Goal: Information Seeking & Learning: Learn about a topic

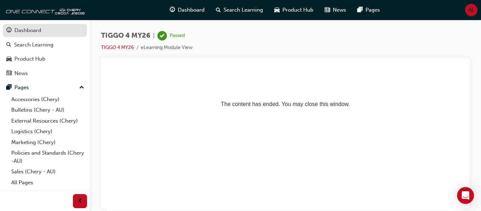
click at [26, 30] on div "Dashboard" at bounding box center [27, 30] width 27 height 8
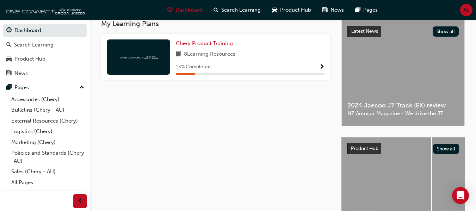
scroll to position [158, 0]
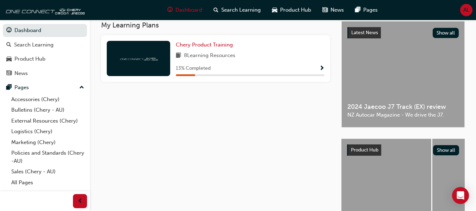
click at [253, 70] on div "13 % Completed" at bounding box center [250, 68] width 149 height 9
click at [321, 70] on span "Show Progress" at bounding box center [321, 69] width 5 height 6
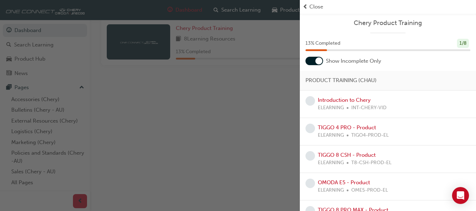
scroll to position [172, 0]
click at [336, 185] on link "OMODA E5 - Product" at bounding box center [344, 182] width 52 height 6
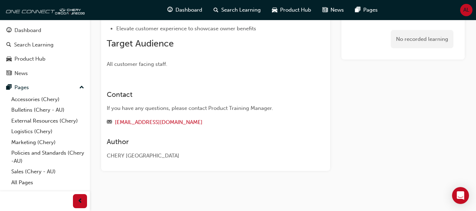
scroll to position [139, 0]
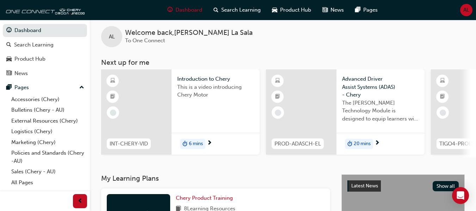
scroll to position [3, 0]
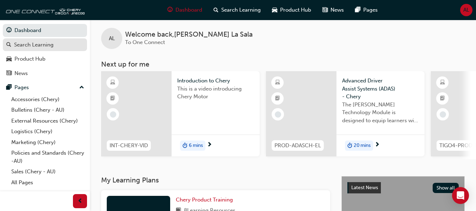
click at [61, 50] on link "Search Learning" at bounding box center [45, 44] width 84 height 13
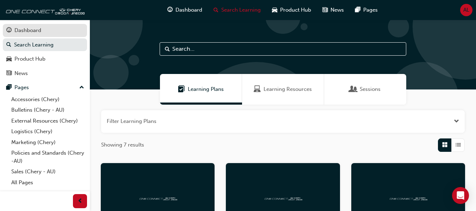
click at [60, 33] on div "Dashboard" at bounding box center [44, 30] width 77 height 9
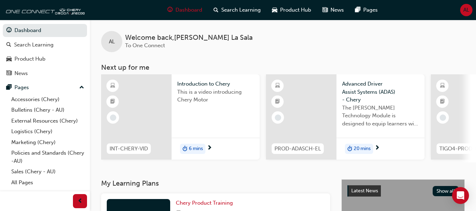
click at [369, 150] on span "20 mins" at bounding box center [362, 149] width 17 height 8
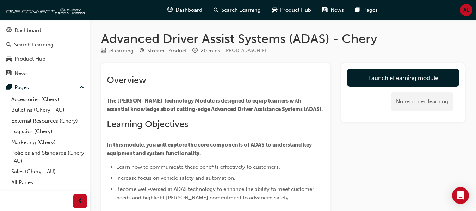
click at [226, 133] on div "​ Overview The Chery ADAS Technology Module is designed to equip learners with …" at bounding box center [216, 138] width 218 height 127
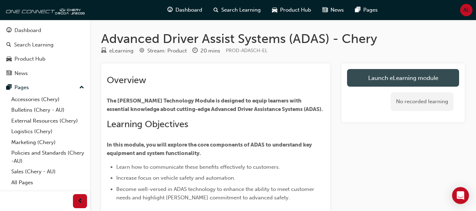
click at [376, 84] on link "Launch eLearning module" at bounding box center [403, 78] width 112 height 18
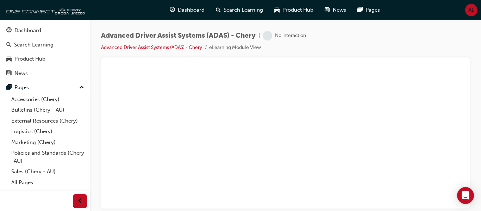
click at [246, 65] on div at bounding box center [286, 66] width 358 height 7
click at [481, 61] on div "Advanced Driver Assist Systems (ADAS) - Chery | No interaction Advanced Driver …" at bounding box center [286, 107] width 392 height 174
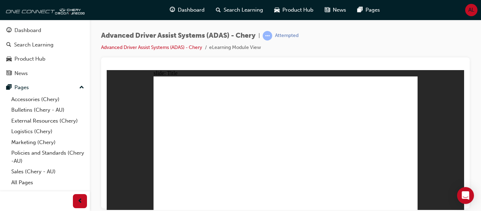
click at [481, 35] on div "Advanced Driver Assist Systems (ADAS) - Chery | Attempted Advanced Driver Assis…" at bounding box center [286, 107] width 392 height 174
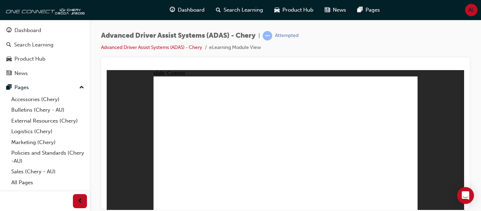
drag, startPoint x: 411, startPoint y: 206, endPoint x: 413, endPoint y: 203, distance: 4.0
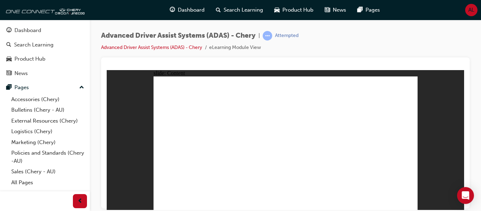
drag, startPoint x: 196, startPoint y: 107, endPoint x: 205, endPoint y: 99, distance: 12.1
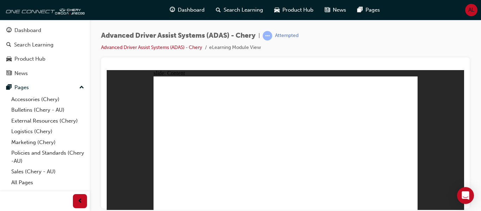
drag, startPoint x: 205, startPoint y: 99, endPoint x: 210, endPoint y: 135, distance: 35.6
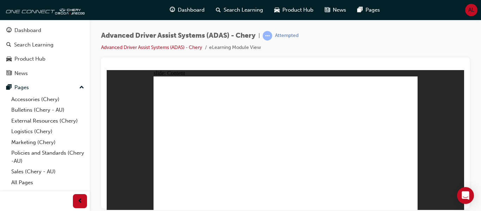
drag, startPoint x: 294, startPoint y: 95, endPoint x: 385, endPoint y: 85, distance: 91.8
drag, startPoint x: 413, startPoint y: 84, endPoint x: 410, endPoint y: 78, distance: 7.4
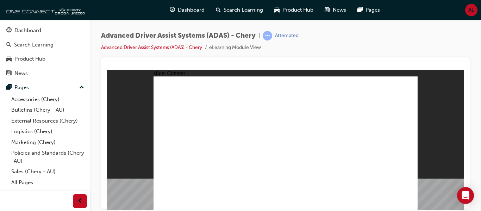
drag, startPoint x: 408, startPoint y: 80, endPoint x: 414, endPoint y: 80, distance: 6.0
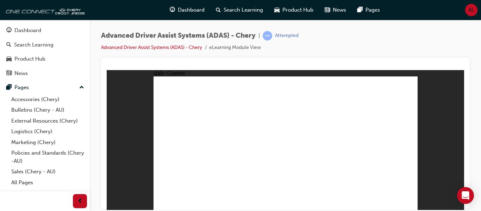
drag, startPoint x: 411, startPoint y: 208, endPoint x: 409, endPoint y: 204, distance: 3.8
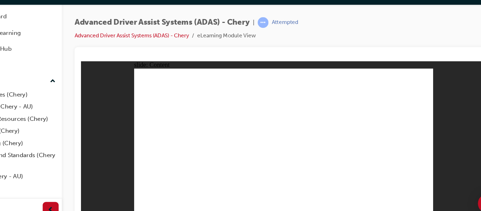
click at [433, 61] on div "slide: Content Rectangle 1 ADAS TYPE 1 COMPONENTS REAR RADAR SYSTEM FRONT CAMER…" at bounding box center [260, 131] width 358 height 140
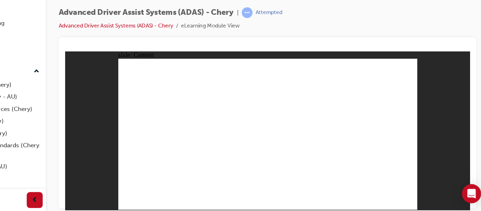
drag, startPoint x: 289, startPoint y: 103, endPoint x: 302, endPoint y: 94, distance: 15.2
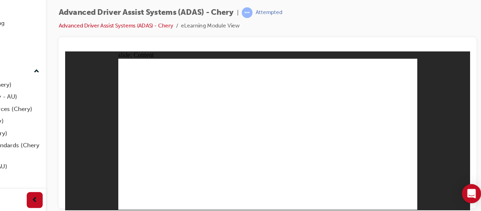
drag, startPoint x: 358, startPoint y: 177, endPoint x: 367, endPoint y: 190, distance: 16.5
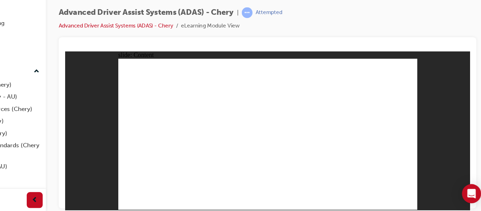
drag, startPoint x: 365, startPoint y: 184, endPoint x: 349, endPoint y: 179, distance: 17.2
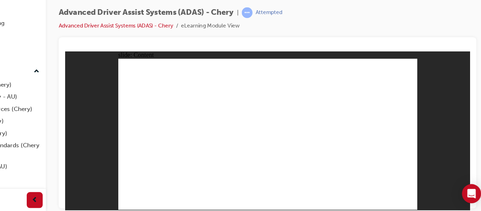
drag, startPoint x: 287, startPoint y: 149, endPoint x: 222, endPoint y: 128, distance: 68.4
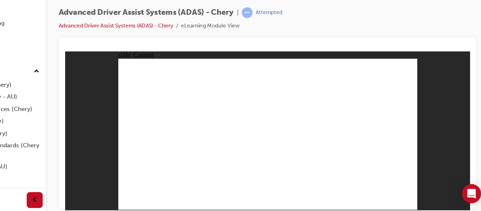
drag, startPoint x: 244, startPoint y: 176, endPoint x: 247, endPoint y: 175, distance: 4.0
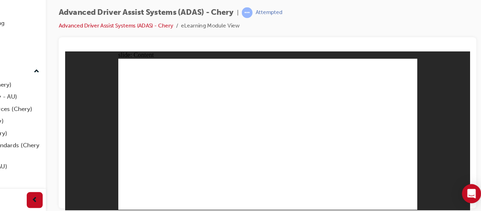
drag, startPoint x: 192, startPoint y: 144, endPoint x: 269, endPoint y: 137, distance: 77.2
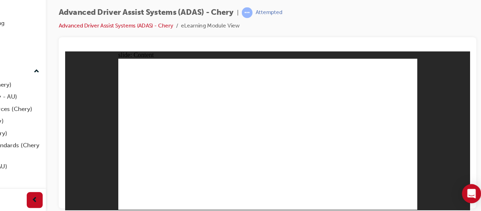
drag, startPoint x: 250, startPoint y: 128, endPoint x: 296, endPoint y: 111, distance: 48.4
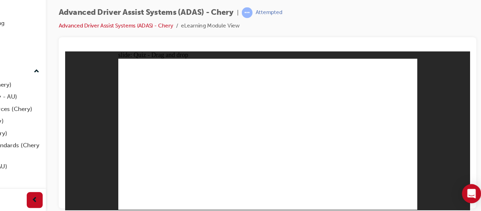
drag, startPoint x: 296, startPoint y: 111, endPoint x: 277, endPoint y: 116, distance: 19.1
drag, startPoint x: 150, startPoint y: 163, endPoint x: 349, endPoint y: 102, distance: 208.0
drag, startPoint x: 187, startPoint y: 161, endPoint x: 180, endPoint y: 164, distance: 7.4
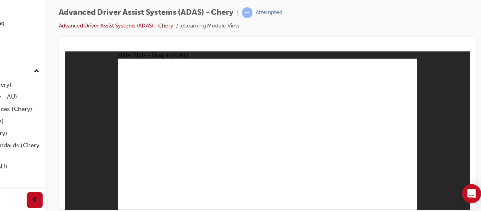
drag, startPoint x: 262, startPoint y: 161, endPoint x: 230, endPoint y: 79, distance: 87.2
drag, startPoint x: 304, startPoint y: 157, endPoint x: 241, endPoint y: 81, distance: 99.1
drag, startPoint x: 220, startPoint y: 163, endPoint x: 325, endPoint y: 100, distance: 123.1
drag, startPoint x: 198, startPoint y: 166, endPoint x: 340, endPoint y: 100, distance: 157.1
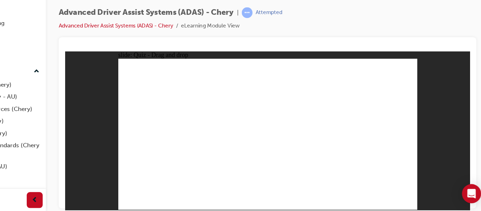
checkbox input "true"
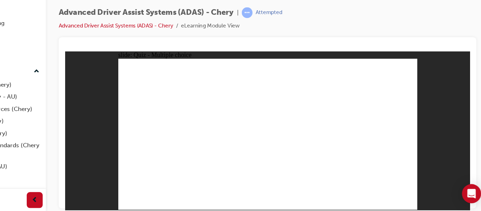
checkbox input "true"
checkbox input "false"
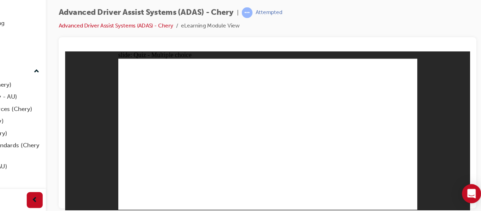
checkbox input "false"
checkbox input "true"
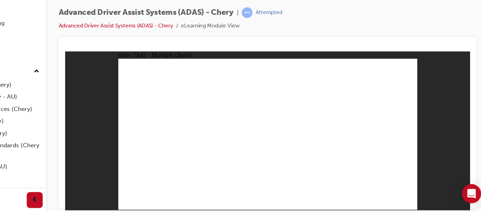
checkbox input "true"
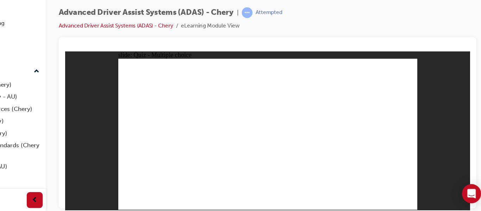
checkbox input "true"
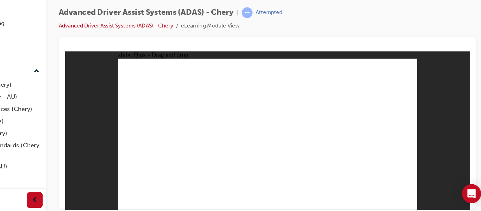
drag, startPoint x: 323, startPoint y: 82, endPoint x: 255, endPoint y: 153, distance: 98.5
drag, startPoint x: 251, startPoint y: 70, endPoint x: 251, endPoint y: 78, distance: 7.8
drag, startPoint x: 251, startPoint y: 79, endPoint x: 266, endPoint y: 144, distance: 66.9
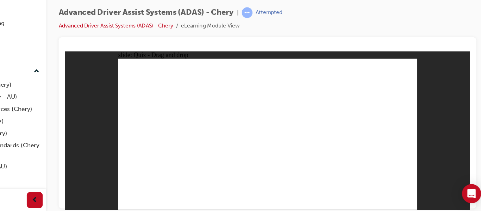
drag, startPoint x: 273, startPoint y: 81, endPoint x: 187, endPoint y: 157, distance: 114.3
drag, startPoint x: 248, startPoint y: 72, endPoint x: 180, endPoint y: 149, distance: 102.9
drag, startPoint x: 283, startPoint y: 64, endPoint x: 196, endPoint y: 139, distance: 114.7
drag, startPoint x: 273, startPoint y: 71, endPoint x: 185, endPoint y: 152, distance: 119.7
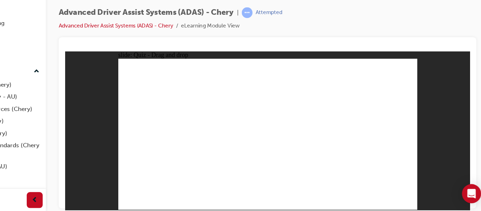
drag, startPoint x: 297, startPoint y: 70, endPoint x: 285, endPoint y: 136, distance: 67.4
drag, startPoint x: 330, startPoint y: 71, endPoint x: 298, endPoint y: 163, distance: 96.8
drag, startPoint x: 304, startPoint y: 80, endPoint x: 239, endPoint y: 166, distance: 108.1
drag, startPoint x: 302, startPoint y: 80, endPoint x: 256, endPoint y: 152, distance: 85.3
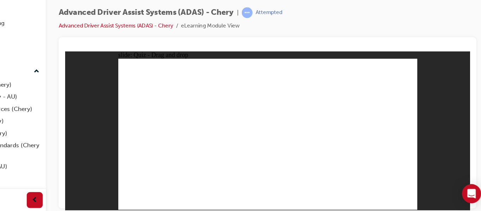
click at [263, 63] on div at bounding box center [286, 66] width 358 height 7
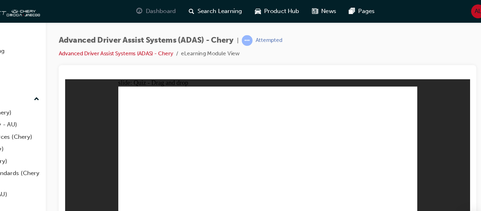
click at [197, 14] on div "Dashboard" at bounding box center [187, 10] width 46 height 14
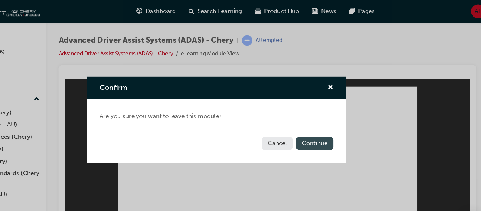
click at [322, 126] on button "Continue" at bounding box center [327, 127] width 33 height 12
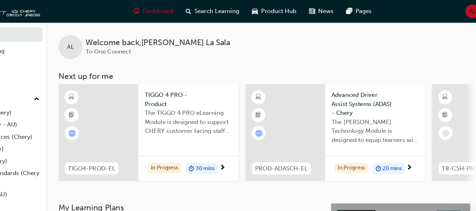
click at [225, 151] on span "30 mins" at bounding box center [230, 149] width 17 height 8
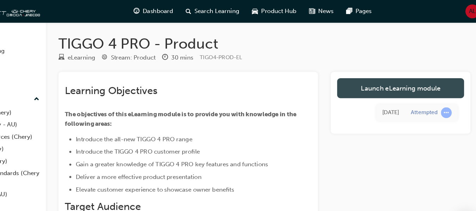
click at [371, 71] on link "Launch eLearning module" at bounding box center [403, 78] width 112 height 18
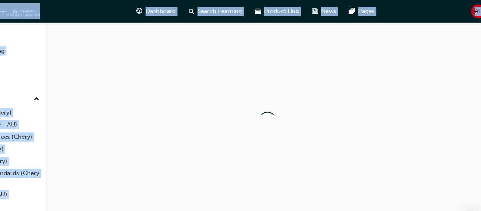
click at [371, 71] on div at bounding box center [286, 107] width 392 height 174
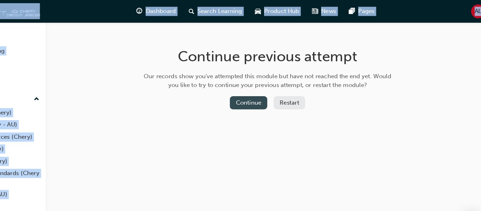
click at [269, 96] on button "Continue" at bounding box center [268, 91] width 33 height 12
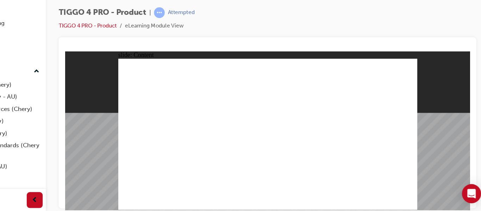
drag, startPoint x: 325, startPoint y: 155, endPoint x: 352, endPoint y: 157, distance: 27.2
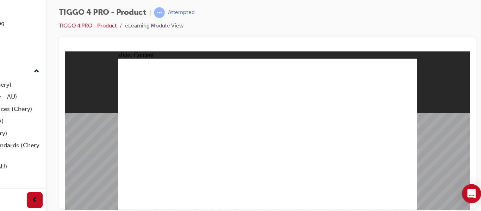
drag, startPoint x: 315, startPoint y: 155, endPoint x: 282, endPoint y: 109, distance: 57.1
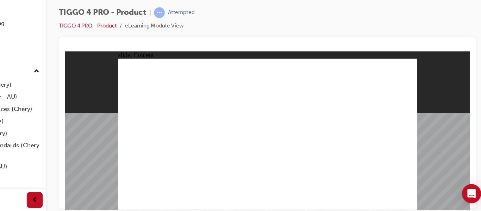
drag, startPoint x: 252, startPoint y: 90, endPoint x: 325, endPoint y: 145, distance: 91.3
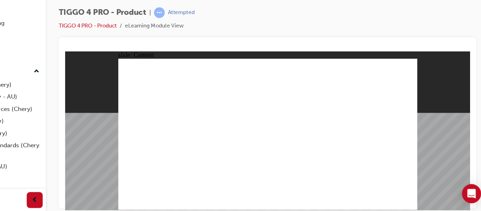
drag, startPoint x: 257, startPoint y: 143, endPoint x: 248, endPoint y: 88, distance: 56.3
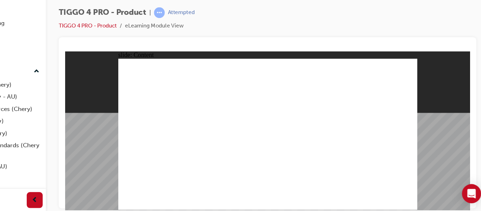
drag, startPoint x: 328, startPoint y: 77, endPoint x: 353, endPoint y: 122, distance: 51.4
drag, startPoint x: 161, startPoint y: 131, endPoint x: 230, endPoint y: 132, distance: 69.1
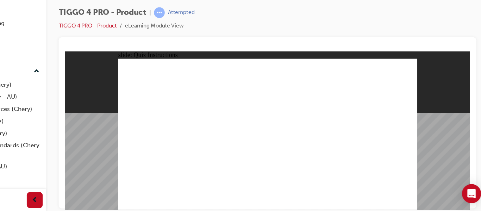
radio input "true"
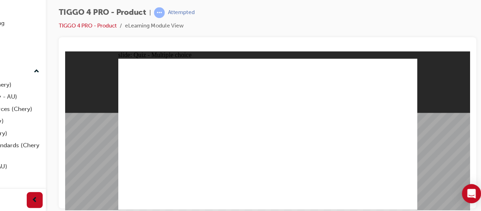
click at [395, 170] on div "slide: Quiz - Multiple choice Rectangle 6 A. 6 speaker sound system N. Intellig…" at bounding box center [244, 121] width 358 height 140
drag, startPoint x: 192, startPoint y: 102, endPoint x: 196, endPoint y: 157, distance: 55.1
drag, startPoint x: 139, startPoint y: 102, endPoint x: 243, endPoint y: 154, distance: 116.3
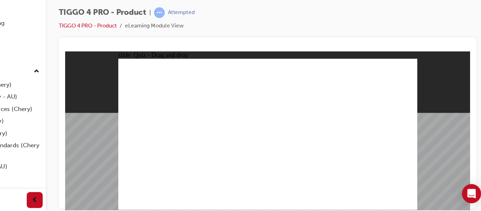
drag, startPoint x: 251, startPoint y: 103, endPoint x: 305, endPoint y: 152, distance: 73.3
drag, startPoint x: 345, startPoint y: 100, endPoint x: 347, endPoint y: 151, distance: 51.5
drag, startPoint x: 304, startPoint y: 99, endPoint x: 147, endPoint y: 154, distance: 166.8
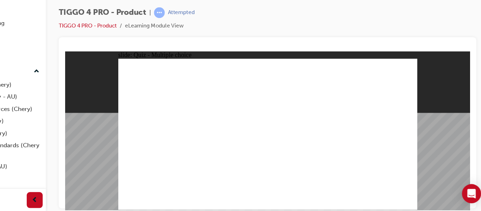
radio input "true"
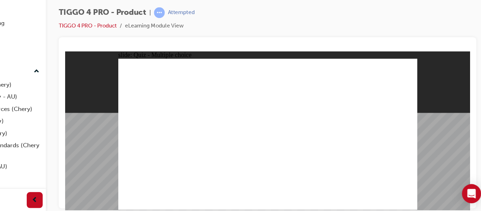
radio input "true"
drag, startPoint x: 193, startPoint y: 110, endPoint x: 273, endPoint y: 89, distance: 82.4
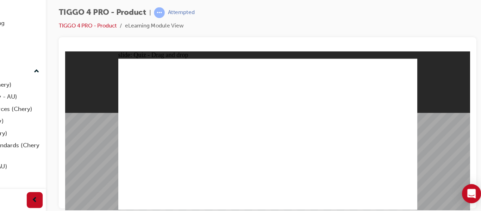
drag, startPoint x: 209, startPoint y: 126, endPoint x: 351, endPoint y: 95, distance: 145.6
drag, startPoint x: 201, startPoint y: 136, endPoint x: 361, endPoint y: 100, distance: 164.6
drag, startPoint x: 150, startPoint y: 134, endPoint x: 271, endPoint y: 98, distance: 126.0
drag, startPoint x: 150, startPoint y: 107, endPoint x: 325, endPoint y: 111, distance: 175.2
drag, startPoint x: 152, startPoint y: 128, endPoint x: 165, endPoint y: 133, distance: 13.8
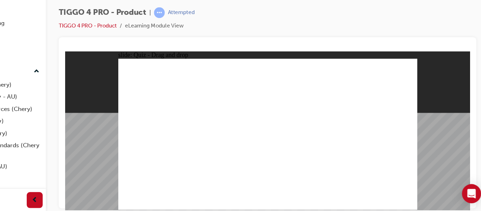
drag, startPoint x: 156, startPoint y: 156, endPoint x: 333, endPoint y: 123, distance: 180.8
drag, startPoint x: 133, startPoint y: 126, endPoint x: 252, endPoint y: 110, distance: 120.9
drag, startPoint x: 262, startPoint y: 110, endPoint x: 317, endPoint y: 127, distance: 57.7
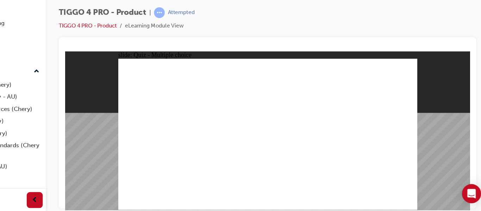
radio input "true"
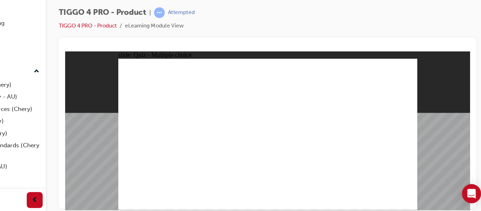
radio input "true"
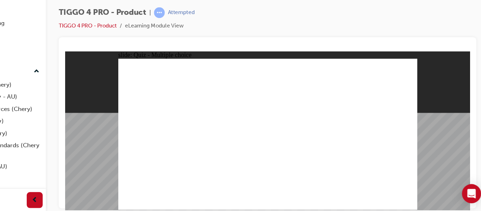
radio input "true"
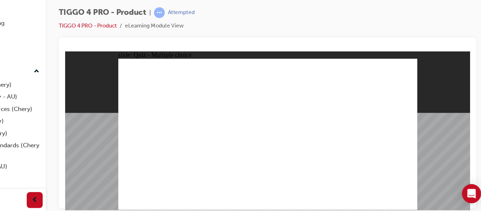
radio input "true"
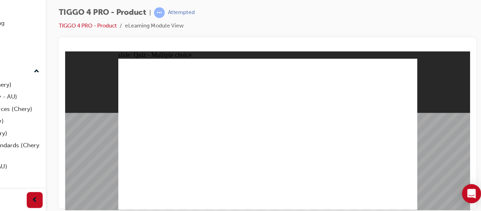
radio input "true"
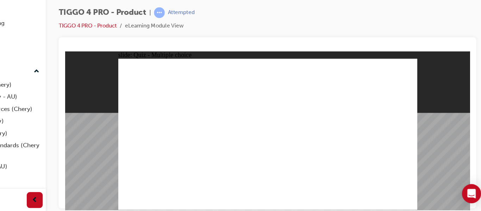
drag, startPoint x: 135, startPoint y: 103, endPoint x: 239, endPoint y: 155, distance: 116.0
drag, startPoint x: 235, startPoint y: 97, endPoint x: 240, endPoint y: 104, distance: 8.2
drag, startPoint x: 240, startPoint y: 104, endPoint x: 249, endPoint y: 111, distance: 11.6
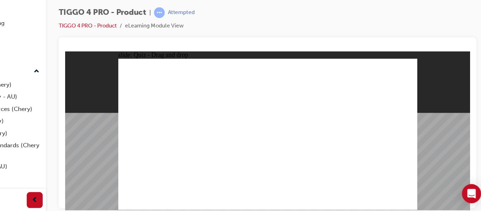
drag, startPoint x: 251, startPoint y: 97, endPoint x: 301, endPoint y: 154, distance: 76.4
drag, startPoint x: 196, startPoint y: 104, endPoint x: 201, endPoint y: 155, distance: 51.1
drag, startPoint x: 348, startPoint y: 103, endPoint x: 347, endPoint y: 153, distance: 50.0
drag, startPoint x: 291, startPoint y: 99, endPoint x: 123, endPoint y: 159, distance: 179.0
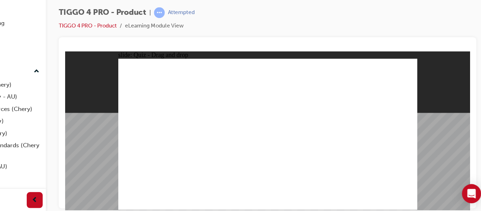
radio input "true"
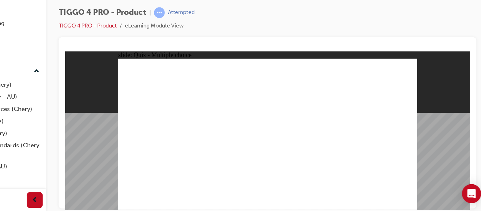
radio input "true"
drag, startPoint x: 205, startPoint y: 114, endPoint x: 278, endPoint y: 97, distance: 75.3
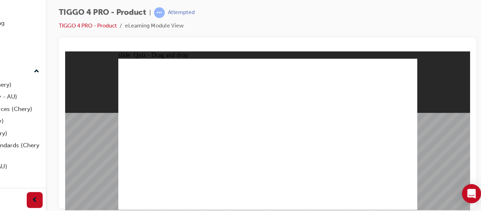
drag, startPoint x: 213, startPoint y: 121, endPoint x: 339, endPoint y: 91, distance: 129.3
drag, startPoint x: 201, startPoint y: 136, endPoint x: 330, endPoint y: 109, distance: 132.2
drag, startPoint x: 150, startPoint y: 135, endPoint x: 266, endPoint y: 90, distance: 124.4
drag, startPoint x: 150, startPoint y: 110, endPoint x: 335, endPoint y: 115, distance: 185.4
drag, startPoint x: 154, startPoint y: 124, endPoint x: 334, endPoint y: 119, distance: 180.1
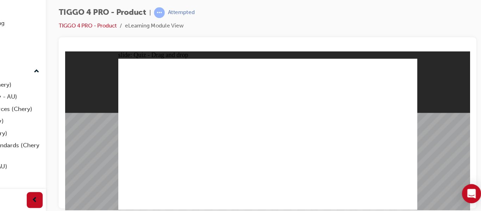
drag, startPoint x: 152, startPoint y: 155, endPoint x: 327, endPoint y: 136, distance: 176.2
drag, startPoint x: 239, startPoint y: 139, endPoint x: 250, endPoint y: 150, distance: 15.5
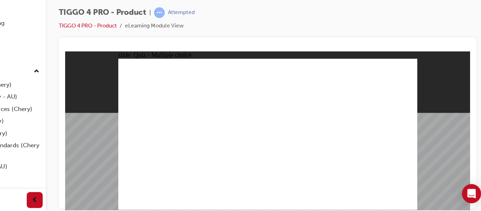
radio input "true"
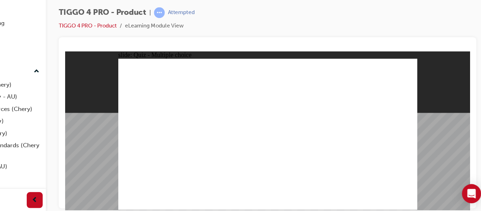
radio input "true"
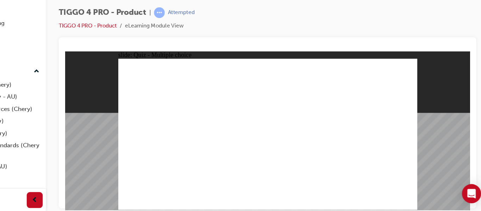
radio input "true"
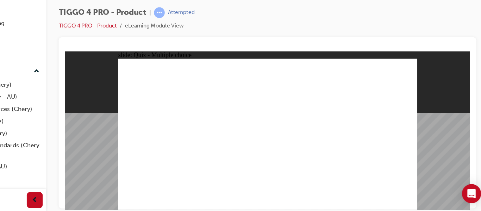
radio input "true"
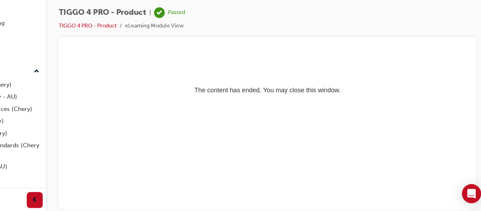
click at [124, 57] on p "The content has ended. You may close this window." at bounding box center [244, 73] width 352 height 32
click at [86, 195] on div "button" at bounding box center [80, 201] width 14 height 14
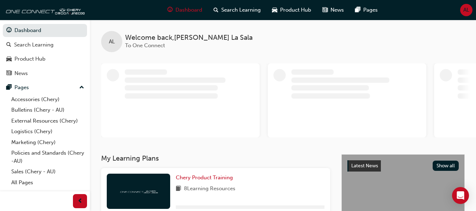
click at [276, 74] on div at bounding box center [279, 75] width 12 height 12
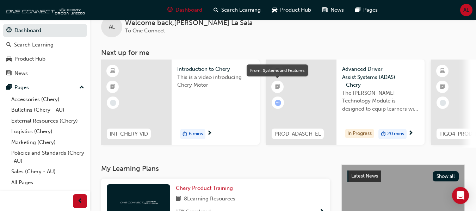
scroll to position [14, 0]
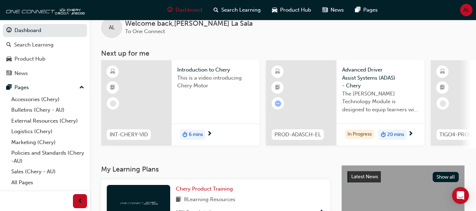
click at [202, 135] on span "6 mins" at bounding box center [196, 135] width 14 height 8
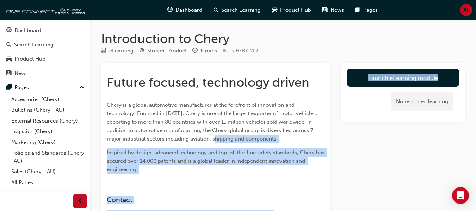
drag, startPoint x: 218, startPoint y: 135, endPoint x: 355, endPoint y: 87, distance: 145.3
click at [355, 87] on div "Future focused, technology driven Chery is a global automotive manufacturer at …" at bounding box center [283, 169] width 364 height 213
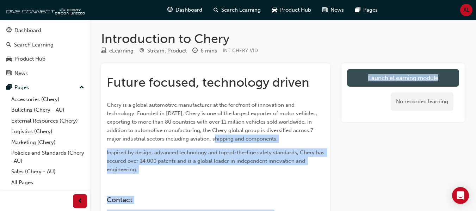
click at [371, 78] on link "Launch eLearning module" at bounding box center [403, 78] width 112 height 18
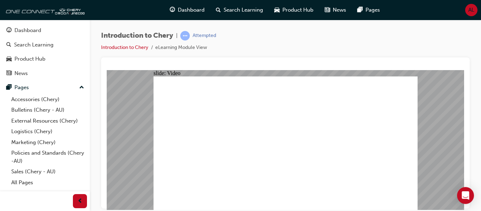
type input "311"
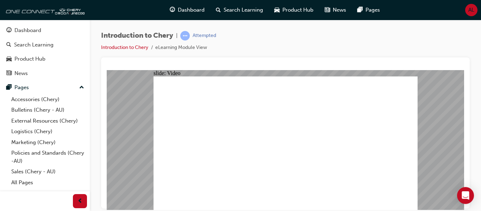
click at [481, 122] on div "Introduction to Chery | Attempted Introduction to Chery eLearning Module View" at bounding box center [286, 107] width 392 height 174
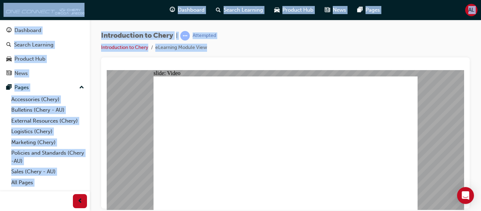
click at [481, 122] on div "Introduction to Chery | Attempted Introduction to Chery eLearning Module View" at bounding box center [286, 107] width 392 height 174
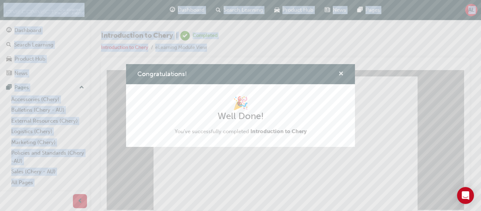
click at [341, 74] on span "cross-icon" at bounding box center [341, 74] width 5 height 6
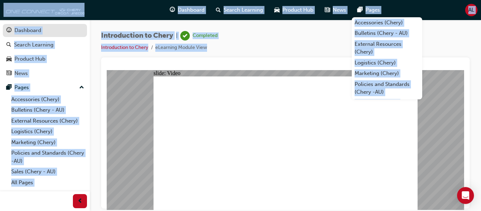
click at [40, 34] on div "Dashboard" at bounding box center [27, 30] width 27 height 8
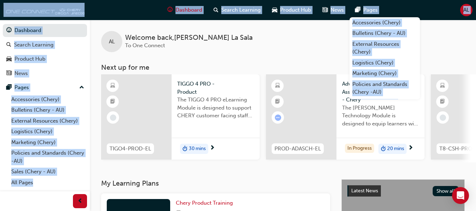
click at [264, 53] on div "AL Welcome back , Angelo La Sala To One Connect Next up for me TIGO4-PROD-EL TI…" at bounding box center [283, 91] width 386 height 143
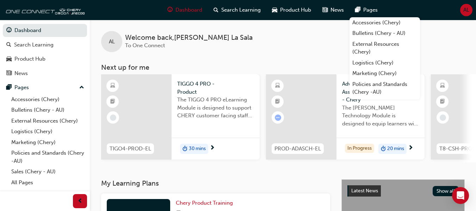
click at [202, 151] on span "30 mins" at bounding box center [197, 149] width 17 height 8
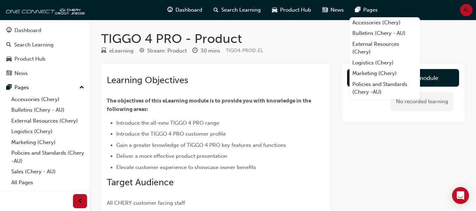
click at [228, 171] on li "Elevate customer experience to showcase owner benefits" at bounding box center [220, 167] width 208 height 8
click at [337, 128] on div "Learning Objectives The objectives of this eLearning module is to provide you w…" at bounding box center [283, 186] width 364 height 246
click at [382, 17] on link "Accessories (Chery)" at bounding box center [385, 22] width 70 height 11
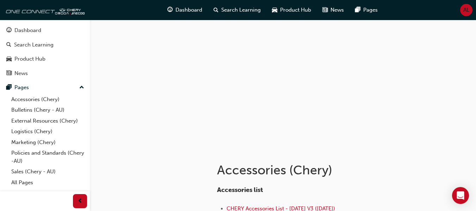
click at [395, 7] on div "Dashboard Search Learning Product Hub News Pages AL" at bounding box center [238, 10] width 476 height 20
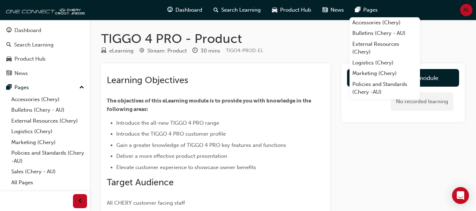
click at [298, 41] on h1 "TIGGO 4 PRO - Product" at bounding box center [283, 39] width 364 height 16
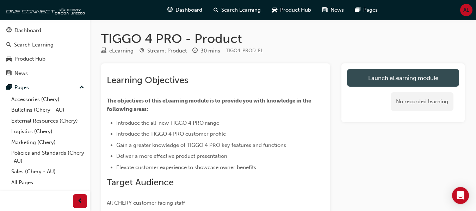
click at [408, 80] on link "Launch eLearning module" at bounding box center [403, 78] width 112 height 18
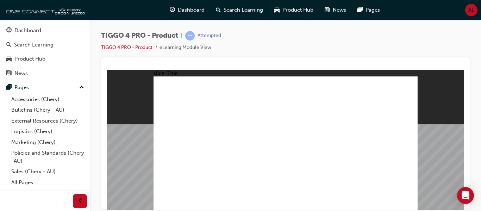
click at [209, 35] on div "Attempted" at bounding box center [210, 35] width 24 height 7
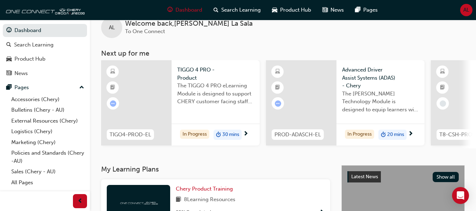
scroll to position [28, 0]
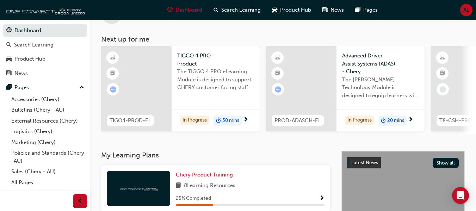
click at [302, 143] on div "AL Welcome back , Angelo La Sala To One Connect Next up for me TIGO4-PROD-EL TI…" at bounding box center [283, 72] width 386 height 160
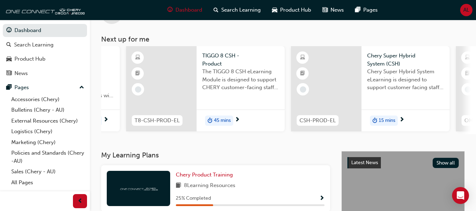
scroll to position [0, 297]
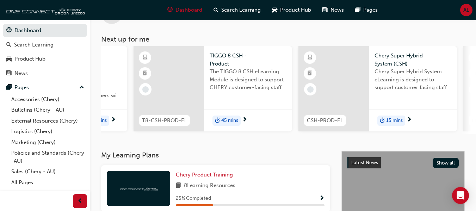
click at [296, 156] on h3 "My Learning Plans" at bounding box center [215, 155] width 229 height 8
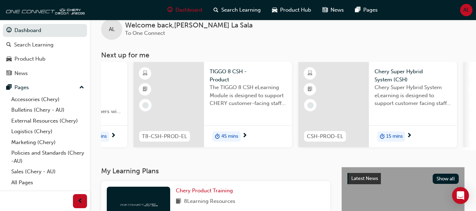
scroll to position [0, 0]
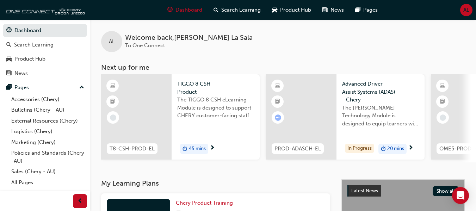
click at [265, 72] on h3 "Next up for me" at bounding box center [283, 67] width 386 height 8
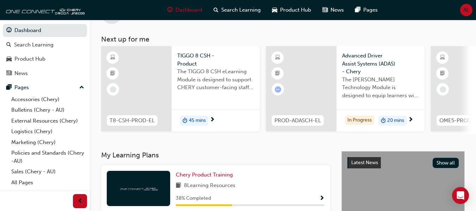
click at [205, 116] on div "45 mins" at bounding box center [194, 121] width 28 height 11
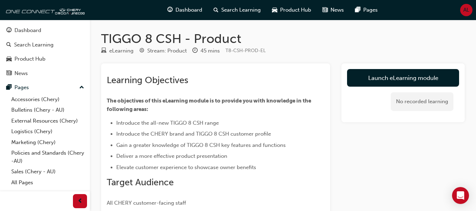
click at [205, 115] on div "Learning Objectives The objectives of this eLearning module is to provide you w…" at bounding box center [216, 141] width 218 height 133
click at [213, 97] on p "The objectives of this eLearning module is to provide you with knowledge in the…" at bounding box center [216, 105] width 218 height 17
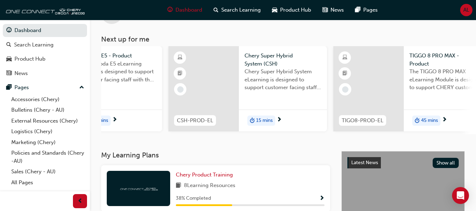
scroll to position [0, 424]
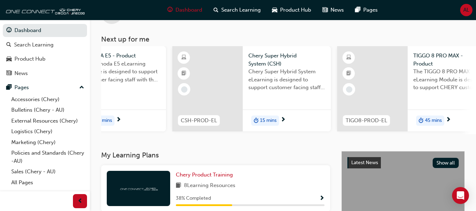
click at [290, 98] on div "Chery Super Hybrid System (CSH) Chery Super Hybrid System eLearning is designed…" at bounding box center [287, 73] width 88 height 55
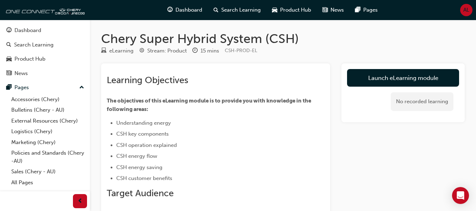
click at [232, 117] on div "Learning Objectives The objectives of this eLearning module is to provide you w…" at bounding box center [216, 146] width 218 height 143
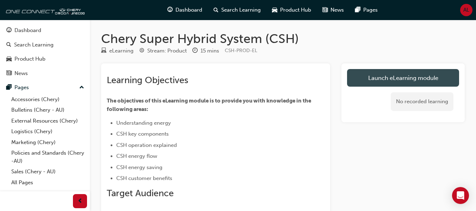
click at [401, 82] on link "Launch eLearning module" at bounding box center [403, 78] width 112 height 18
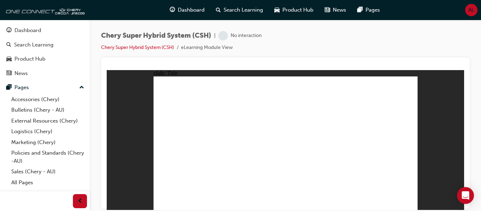
click at [481, 70] on div "Chery Super Hybrid System (CSH) | Attempted Chery Super Hybrid System (CSH) eLe…" at bounding box center [286, 107] width 392 height 174
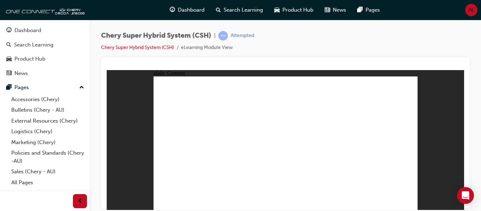
drag, startPoint x: 331, startPoint y: 173, endPoint x: 332, endPoint y: 165, distance: 8.8
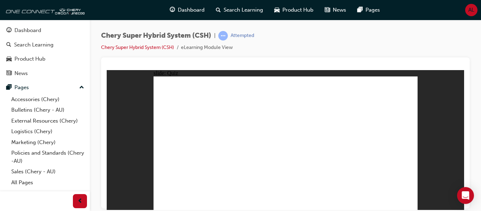
radio input "true"
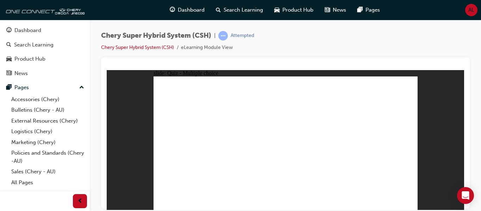
radio input "true"
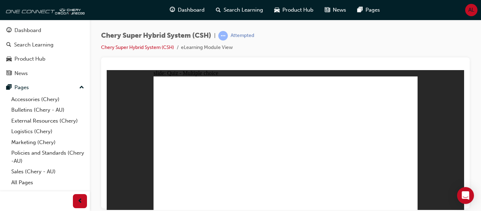
radio input "false"
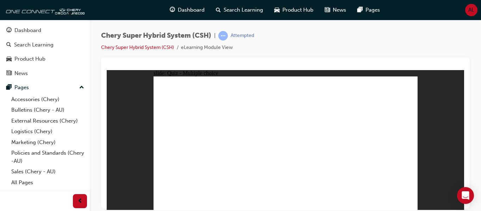
radio input "false"
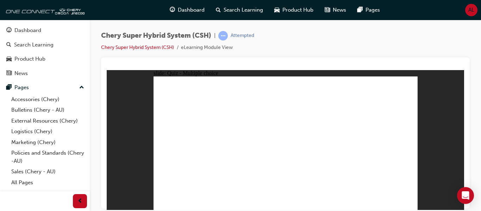
radio input "true"
radio input "false"
radio input "true"
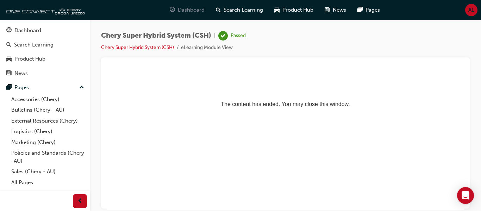
click at [190, 12] on span "Dashboard" at bounding box center [191, 10] width 27 height 8
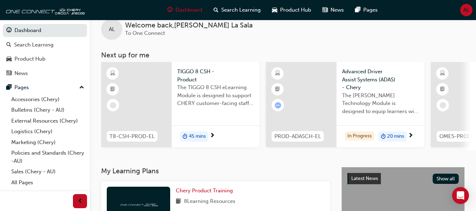
click at [163, 157] on div "AL Welcome back , Angelo La Sala To One Connect Next up for me T8-CSH-PROD-EL T…" at bounding box center [283, 87] width 386 height 160
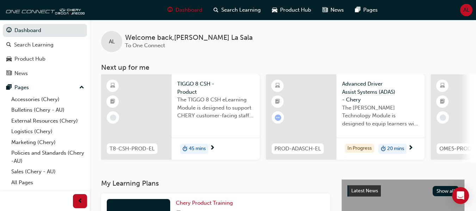
click at [251, 117] on span "The TIGGO 8 CSH eLearning Module is designed to support CHERY customer-facing s…" at bounding box center [215, 108] width 77 height 24
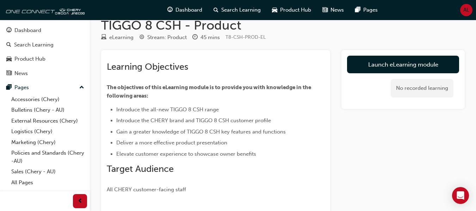
scroll to position [14, 0]
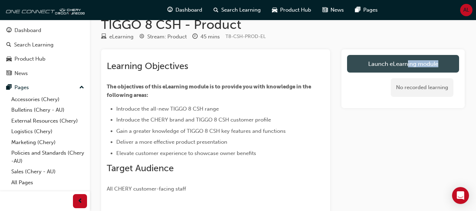
drag, startPoint x: 395, startPoint y: 74, endPoint x: 408, endPoint y: 65, distance: 16.0
click at [408, 65] on div "Launch eLearning module No recorded learning" at bounding box center [402, 78] width 123 height 59
click at [408, 65] on link "Launch eLearning module" at bounding box center [403, 64] width 112 height 18
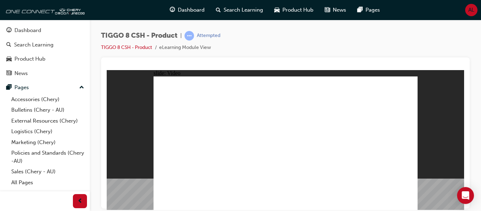
drag, startPoint x: 408, startPoint y: 206, endPoint x: 384, endPoint y: 174, distance: 40.2
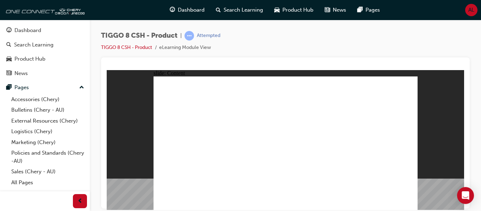
drag, startPoint x: 412, startPoint y: 202, endPoint x: 324, endPoint y: 133, distance: 112.7
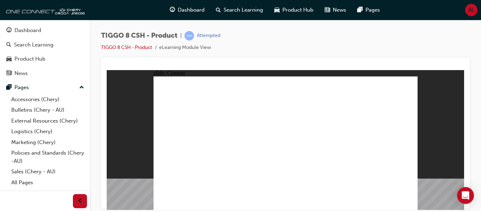
click at [463, 94] on div "slide: Content Rectangle 1 TIGGO 8 SUPER HYBRID - RANGE OVERVIEW TIGGO 8 SUPER …" at bounding box center [286, 140] width 358 height 140
drag, startPoint x: 227, startPoint y: 189, endPoint x: 347, endPoint y: 183, distance: 121.0
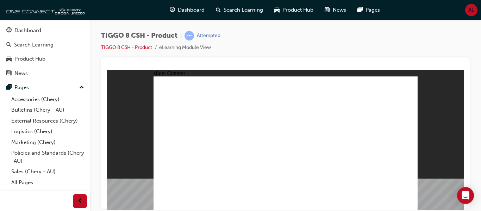
drag, startPoint x: 347, startPoint y: 183, endPoint x: 395, endPoint y: 200, distance: 50.4
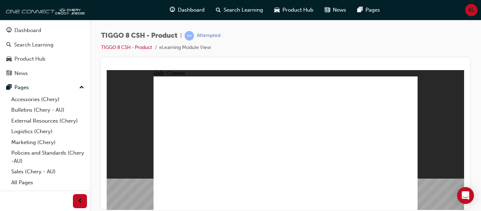
drag, startPoint x: 378, startPoint y: 109, endPoint x: 380, endPoint y: 99, distance: 9.7
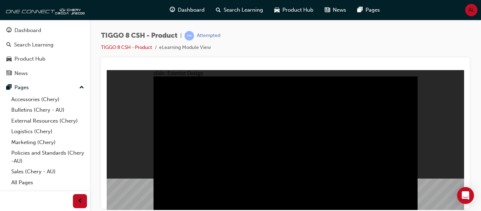
drag, startPoint x: 223, startPoint y: 168, endPoint x: 241, endPoint y: 169, distance: 17.3
drag, startPoint x: 179, startPoint y: 88, endPoint x: 184, endPoint y: 148, distance: 60.1
drag, startPoint x: 189, startPoint y: 159, endPoint x: 304, endPoint y: 151, distance: 115.9
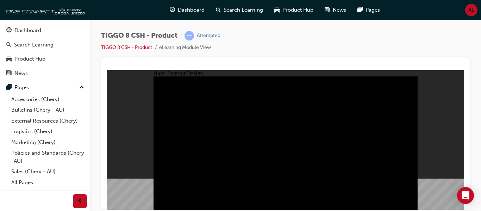
drag, startPoint x: 240, startPoint y: 107, endPoint x: 272, endPoint y: 124, distance: 36.3
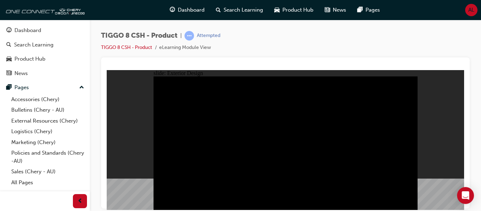
drag, startPoint x: 203, startPoint y: 159, endPoint x: 202, endPoint y: 164, distance: 4.3
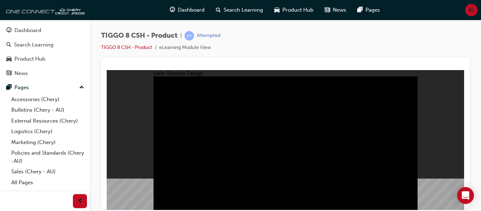
drag, startPoint x: 295, startPoint y: 110, endPoint x: 394, endPoint y: 113, distance: 98.7
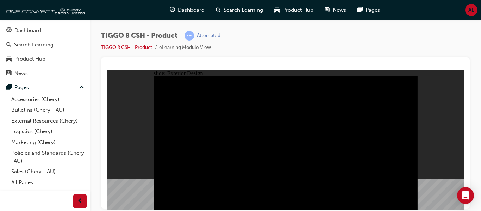
drag, startPoint x: 211, startPoint y: 94, endPoint x: 227, endPoint y: 140, distance: 48.7
drag, startPoint x: 227, startPoint y: 140, endPoint x: 301, endPoint y: 141, distance: 73.7
drag, startPoint x: 301, startPoint y: 141, endPoint x: 208, endPoint y: 90, distance: 106.2
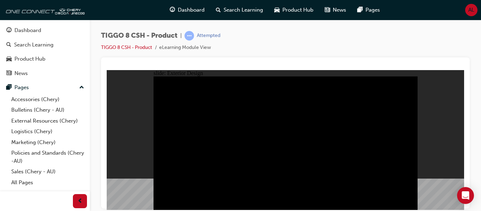
drag, startPoint x: 208, startPoint y: 90, endPoint x: 328, endPoint y: 123, distance: 124.3
drag, startPoint x: 367, startPoint y: 142, endPoint x: 252, endPoint y: 141, distance: 114.9
drag, startPoint x: 252, startPoint y: 141, endPoint x: 180, endPoint y: 162, distance: 74.7
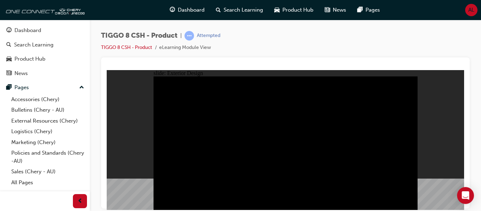
drag, startPoint x: 344, startPoint y: 134, endPoint x: 408, endPoint y: 134, distance: 64.5
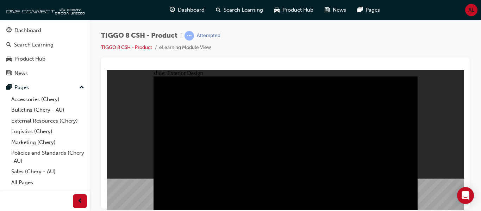
drag, startPoint x: 343, startPoint y: 134, endPoint x: 397, endPoint y: 129, distance: 54.9
drag, startPoint x: 269, startPoint y: 132, endPoint x: 336, endPoint y: 122, distance: 67.4
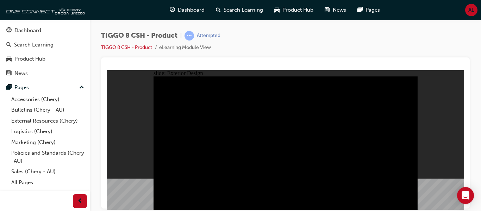
drag, startPoint x: 281, startPoint y: 92, endPoint x: 301, endPoint y: 171, distance: 80.9
drag, startPoint x: 255, startPoint y: 200, endPoint x: 371, endPoint y: 186, distance: 117.4
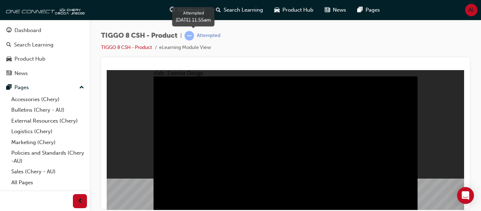
click at [192, 33] on span "learningRecordVerb_ATTEMPT-icon" at bounding box center [190, 36] width 10 height 10
drag, startPoint x: 247, startPoint y: 111, endPoint x: 178, endPoint y: 167, distance: 89.4
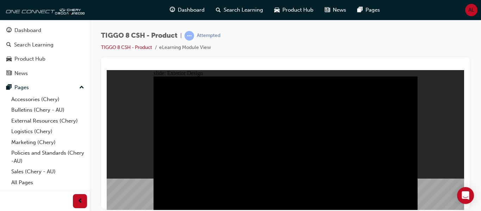
drag, startPoint x: 273, startPoint y: 134, endPoint x: 185, endPoint y: 160, distance: 91.7
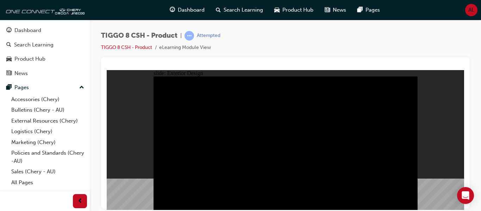
drag, startPoint x: 185, startPoint y: 160, endPoint x: 347, endPoint y: 177, distance: 163.1
drag, startPoint x: 312, startPoint y: 122, endPoint x: 331, endPoint y: 211, distance: 91.2
click at [331, 210] on html "slide: Exterior Design Rectangle 1 close.png DRAG SLIDER Rectangle 3 Rectangle …" at bounding box center [286, 140] width 358 height 140
drag, startPoint x: 171, startPoint y: 82, endPoint x: 181, endPoint y: 87, distance: 10.9
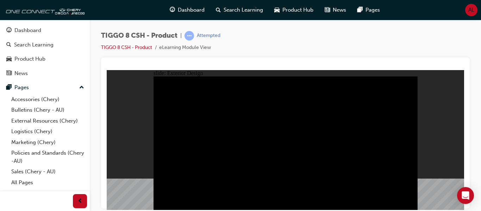
type input "23"
drag, startPoint x: 167, startPoint y: 89, endPoint x: 282, endPoint y: 101, distance: 115.2
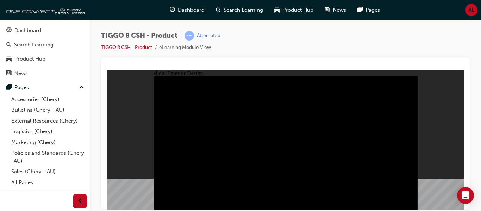
click at [410, 210] on div "TIGGO 8 CSH - Product | Attempted TIGGO 8 CSH - Product eLearning Module View" at bounding box center [240, 105] width 481 height 211
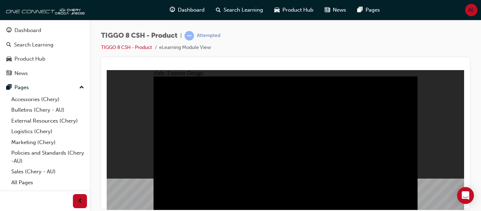
drag, startPoint x: 356, startPoint y: 124, endPoint x: 266, endPoint y: 120, distance: 90.0
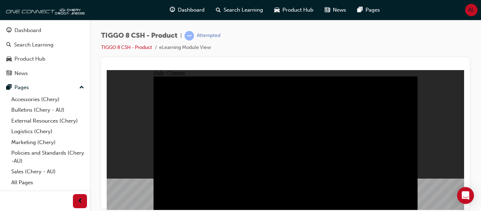
drag, startPoint x: 290, startPoint y: 166, endPoint x: 316, endPoint y: 164, distance: 26.5
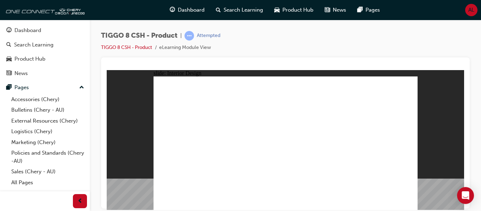
drag, startPoint x: 251, startPoint y: 106, endPoint x: 263, endPoint y: 101, distance: 12.8
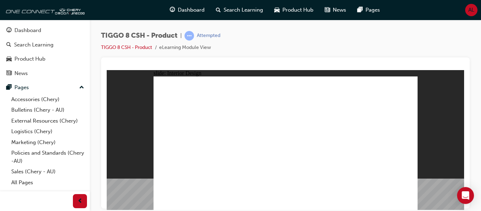
drag, startPoint x: 235, startPoint y: 148, endPoint x: 238, endPoint y: 153, distance: 4.7
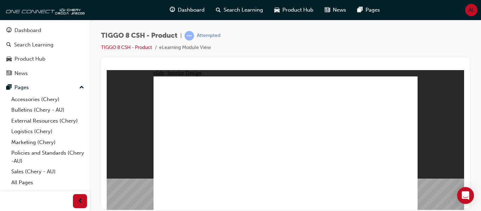
drag, startPoint x: 317, startPoint y: 132, endPoint x: 407, endPoint y: 74, distance: 106.7
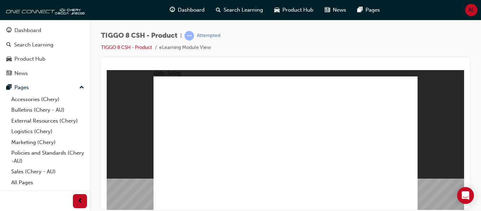
click at [408, 211] on div "TIGGO 8 CSH - Product | Attempted TIGGO 8 CSH - Product eLearning Module View" at bounding box center [240, 105] width 481 height 211
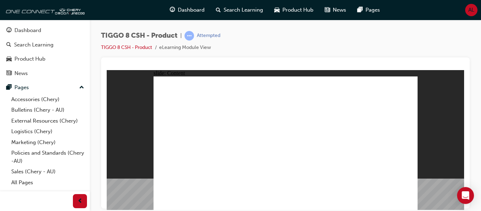
drag, startPoint x: 328, startPoint y: 128, endPoint x: 338, endPoint y: 96, distance: 33.4
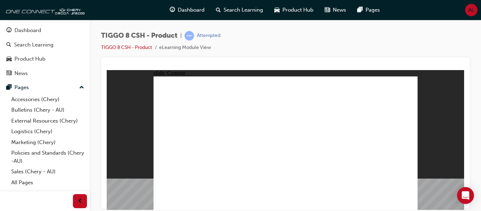
drag, startPoint x: 347, startPoint y: 168, endPoint x: 355, endPoint y: 168, distance: 7.8
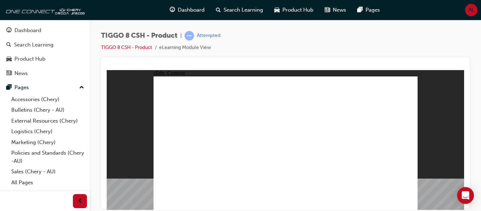
drag, startPoint x: 334, startPoint y: 187, endPoint x: 329, endPoint y: 187, distance: 4.6
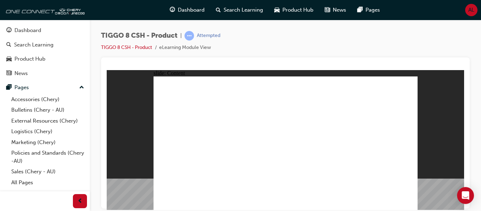
drag, startPoint x: 257, startPoint y: 119, endPoint x: 261, endPoint y: 119, distance: 5.0
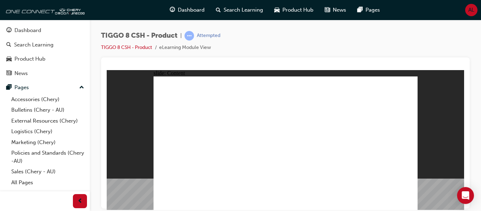
drag, startPoint x: 228, startPoint y: 147, endPoint x: 285, endPoint y: 199, distance: 77.3
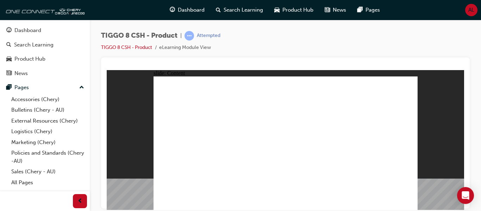
drag, startPoint x: 411, startPoint y: 204, endPoint x: 257, endPoint y: 133, distance: 170.3
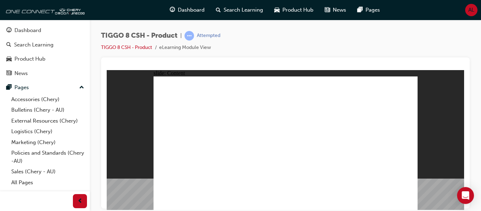
drag, startPoint x: 407, startPoint y: 110, endPoint x: 238, endPoint y: 166, distance: 178.6
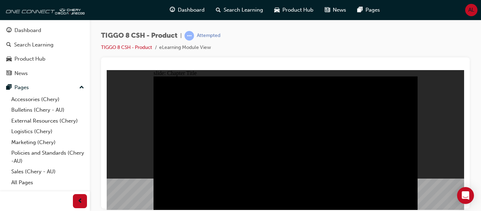
drag, startPoint x: 329, startPoint y: 146, endPoint x: 410, endPoint y: 209, distance: 102.2
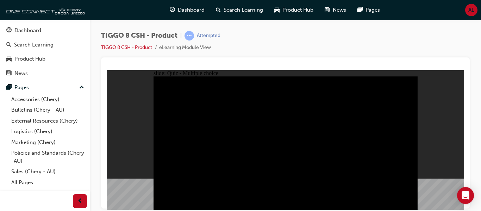
radio input "true"
drag, startPoint x: 257, startPoint y: 158, endPoint x: 255, endPoint y: 161, distance: 3.9
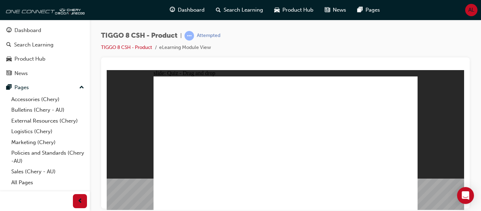
drag, startPoint x: 183, startPoint y: 171, endPoint x: 198, endPoint y: 168, distance: 14.7
drag, startPoint x: 267, startPoint y: 96, endPoint x: 265, endPoint y: 110, distance: 13.6
drag, startPoint x: 371, startPoint y: 85, endPoint x: 376, endPoint y: 92, distance: 8.6
click at [192, 33] on span "learningRecordVerb_ATTEMPT-icon" at bounding box center [190, 36] width 10 height 10
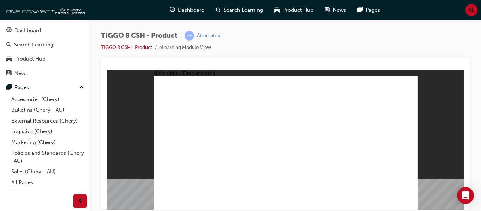
drag, startPoint x: 300, startPoint y: 85, endPoint x: 301, endPoint y: 92, distance: 7.6
drag, startPoint x: 279, startPoint y: 119, endPoint x: 323, endPoint y: 113, distance: 43.8
drag, startPoint x: 323, startPoint y: 113, endPoint x: 335, endPoint y: 116, distance: 12.7
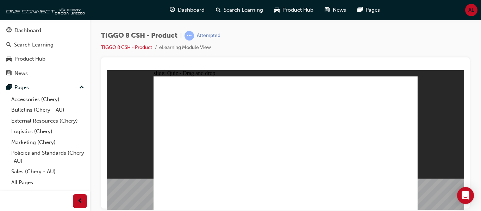
drag, startPoint x: 335, startPoint y: 116, endPoint x: 315, endPoint y: 144, distance: 34.8
drag, startPoint x: 339, startPoint y: 93, endPoint x: 306, endPoint y: 154, distance: 69.8
drag, startPoint x: 311, startPoint y: 116, endPoint x: 316, endPoint y: 122, distance: 8.0
drag, startPoint x: 316, startPoint y: 122, endPoint x: 245, endPoint y: 156, distance: 78.5
drag, startPoint x: 386, startPoint y: 89, endPoint x: 384, endPoint y: 159, distance: 69.4
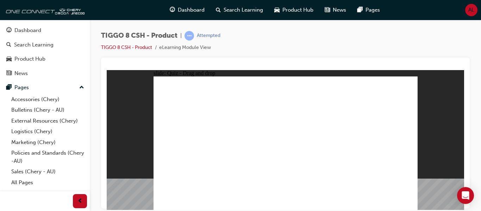
drag, startPoint x: 288, startPoint y: 77, endPoint x: 202, endPoint y: 137, distance: 105.0
checkbox input "true"
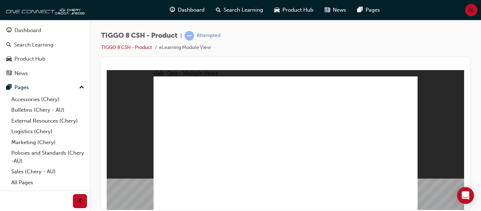
checkbox input "true"
checkbox input "false"
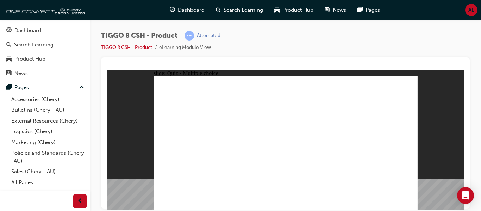
radio input "true"
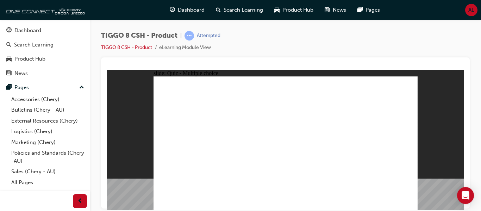
drag, startPoint x: 290, startPoint y: 98, endPoint x: 296, endPoint y: 148, distance: 50.8
drag, startPoint x: 331, startPoint y: 91, endPoint x: 336, endPoint y: 92, distance: 4.3
drag, startPoint x: 391, startPoint y: 90, endPoint x: 322, endPoint y: 156, distance: 96.0
drag, startPoint x: 345, startPoint y: 100, endPoint x: 318, endPoint y: 162, distance: 67.9
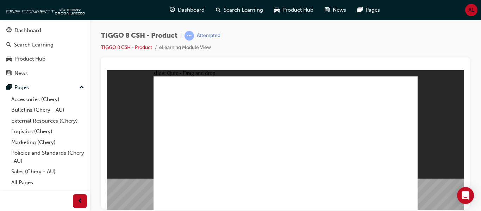
drag, startPoint x: 351, startPoint y: 87, endPoint x: 346, endPoint y: 102, distance: 16.2
drag, startPoint x: 386, startPoint y: 99, endPoint x: 345, endPoint y: 156, distance: 70.2
drag, startPoint x: 301, startPoint y: 87, endPoint x: 270, endPoint y: 137, distance: 58.6
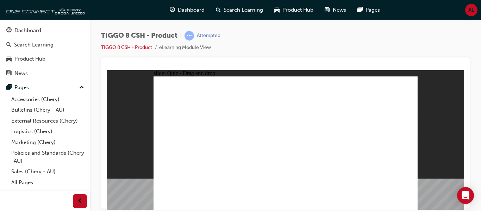
drag, startPoint x: 335, startPoint y: 90, endPoint x: 215, endPoint y: 183, distance: 152.3
drag, startPoint x: 350, startPoint y: 88, endPoint x: 198, endPoint y: 168, distance: 171.7
drag, startPoint x: 334, startPoint y: 85, endPoint x: 192, endPoint y: 148, distance: 155.2
drag, startPoint x: 321, startPoint y: 110, endPoint x: 286, endPoint y: 158, distance: 59.3
drag, startPoint x: 305, startPoint y: 88, endPoint x: 222, endPoint y: 153, distance: 105.2
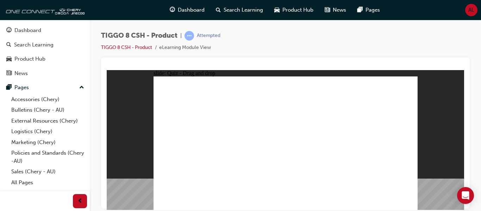
drag, startPoint x: 288, startPoint y: 86, endPoint x: 324, endPoint y: 169, distance: 90.7
drag, startPoint x: 334, startPoint y: 88, endPoint x: 319, endPoint y: 167, distance: 80.1
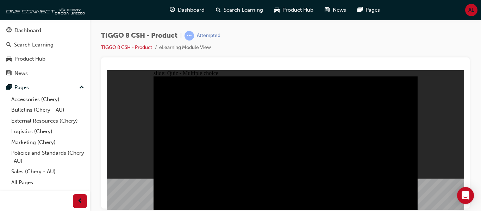
radio input "true"
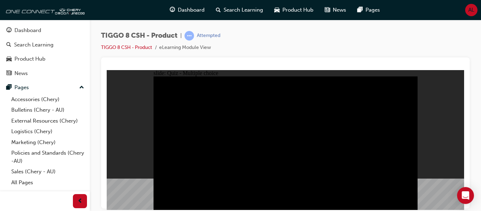
radio input "true"
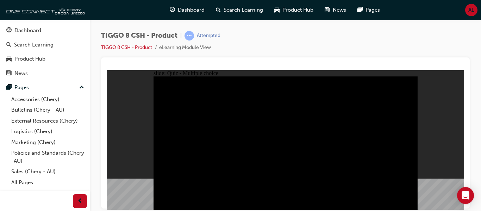
radio input "true"
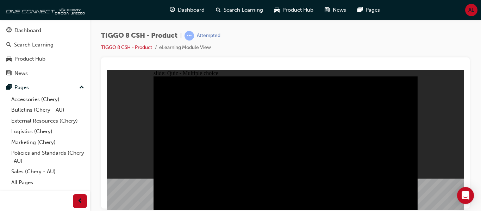
radio input "true"
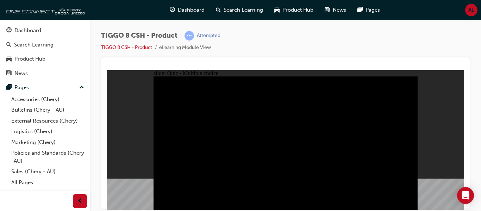
checkbox input "true"
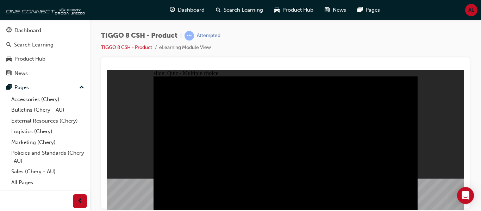
checkbox input "true"
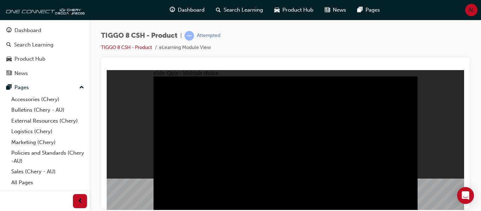
checkbox input "true"
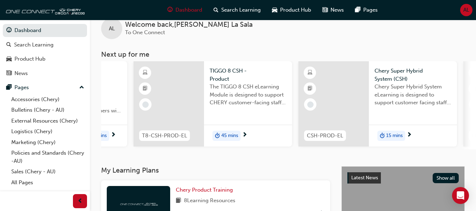
scroll to position [14, 0]
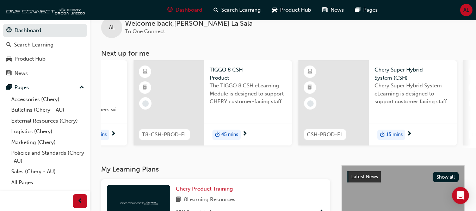
click at [195, 147] on div "T8-CSH-PROD-EL TIGGO 8 CSH - Product The TIGGO 8 CSH eLearning Module is design…" at bounding box center [213, 104] width 159 height 88
click at [195, 148] on div "T8-CSH-PROD-EL TIGGO 8 CSH - Product The TIGGO 8 CSH eLearning Module is design…" at bounding box center [213, 104] width 159 height 88
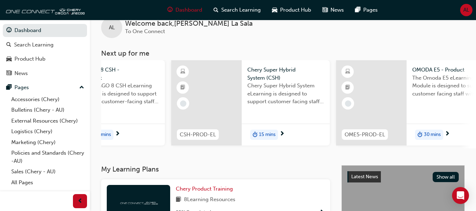
scroll to position [0, 426]
click at [303, 136] on div "15 mins" at bounding box center [285, 135] width 88 height 22
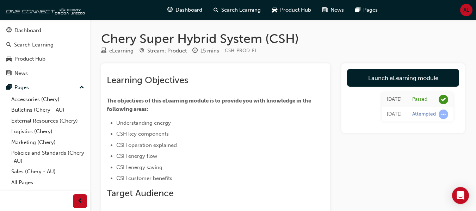
click at [430, 110] on div "Attempted" at bounding box center [430, 115] width 36 height 10
click at [444, 113] on span "learningRecordVerb_ATTEMPT-icon" at bounding box center [444, 115] width 10 height 10
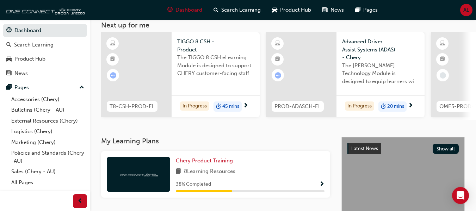
scroll to position [14, 0]
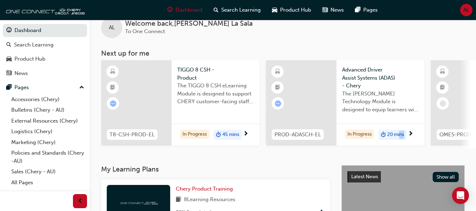
drag, startPoint x: 400, startPoint y: 160, endPoint x: 406, endPoint y: 155, distance: 7.7
click at [406, 155] on div "AL Welcome back , [PERSON_NAME] To One Connect Next up for me T8-CSH-PROD-EL TI…" at bounding box center [283, 86] width 386 height 160
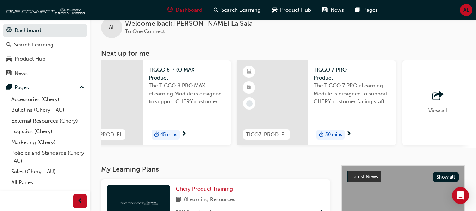
scroll to position [0, 502]
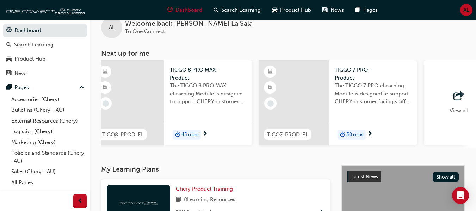
click at [326, 105] on div at bounding box center [294, 102] width 70 height 85
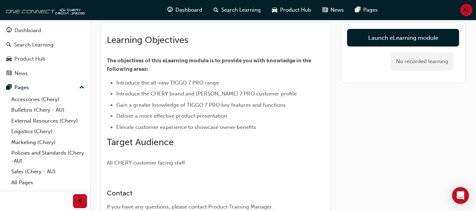
scroll to position [26, 0]
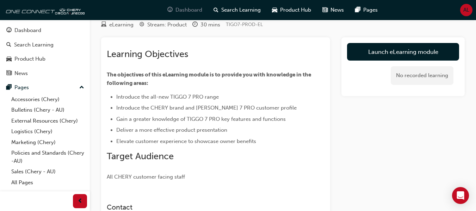
click at [181, 7] on span "Dashboard" at bounding box center [189, 10] width 27 height 8
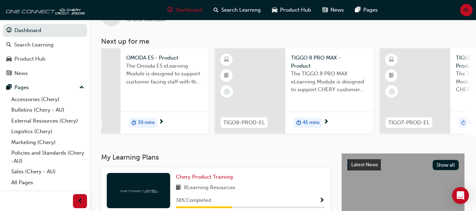
scroll to position [0, 319]
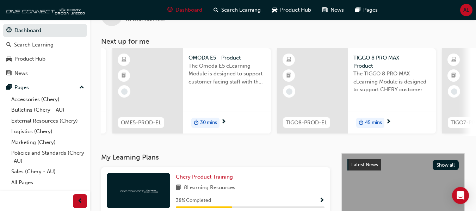
click at [218, 123] on div "30 mins" at bounding box center [205, 123] width 28 height 11
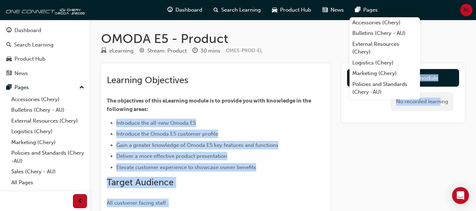
drag, startPoint x: 313, startPoint y: 107, endPoint x: 441, endPoint y: 92, distance: 129.5
click at [441, 92] on div "Learning Objectives The objectives of this eLearning module is to provide you w…" at bounding box center [283, 186] width 364 height 246
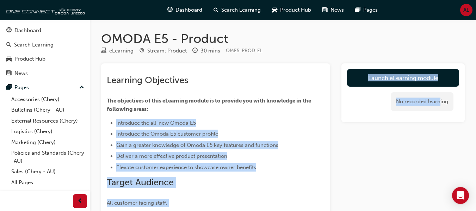
click at [341, 107] on div "Learning Objectives The objectives of this eLearning module is to provide you w…" at bounding box center [283, 186] width 364 height 246
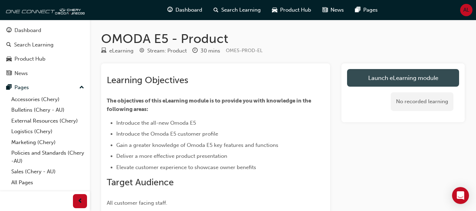
click at [380, 80] on link "Launch eLearning module" at bounding box center [403, 78] width 112 height 18
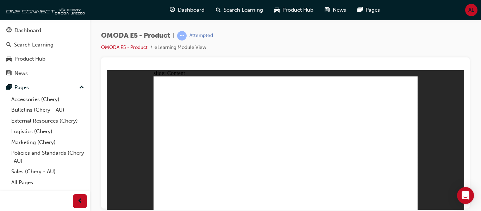
drag, startPoint x: 453, startPoint y: 39, endPoint x: 335, endPoint y: 33, distance: 118.2
click at [335, 33] on div "OMODA E5 - Product | Attempted OMODA E5 - Product eLearning Module View" at bounding box center [285, 44] width 369 height 26
drag, startPoint x: 178, startPoint y: 173, endPoint x: 320, endPoint y: 168, distance: 142.1
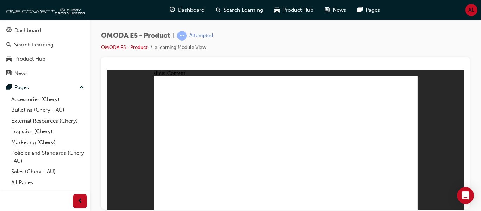
drag, startPoint x: 202, startPoint y: 162, endPoint x: 206, endPoint y: 184, distance: 21.9
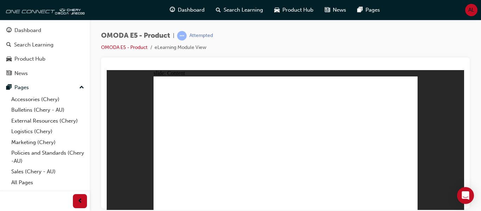
drag, startPoint x: 407, startPoint y: 199, endPoint x: 381, endPoint y: 150, distance: 54.9
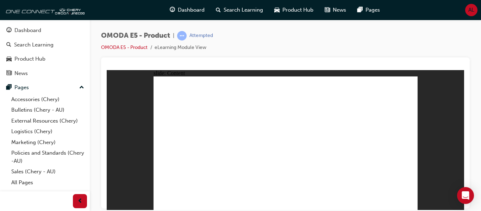
drag, startPoint x: 223, startPoint y: 143, endPoint x: 358, endPoint y: 139, distance: 135.4
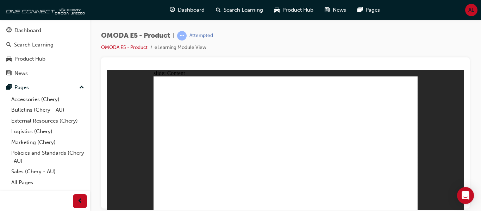
drag, startPoint x: 228, startPoint y: 184, endPoint x: 234, endPoint y: 185, distance: 5.7
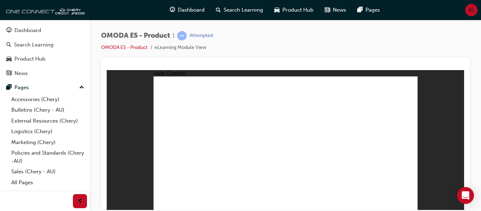
drag, startPoint x: 230, startPoint y: 185, endPoint x: 236, endPoint y: 185, distance: 6.0
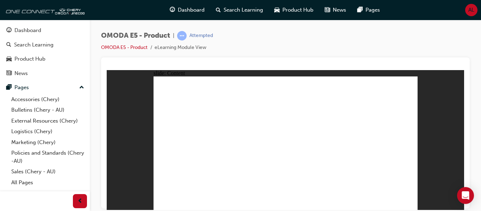
drag, startPoint x: 379, startPoint y: 186, endPoint x: 377, endPoint y: 94, distance: 92.7
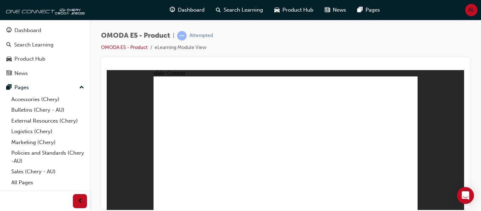
drag, startPoint x: 291, startPoint y: 95, endPoint x: 307, endPoint y: 93, distance: 15.3
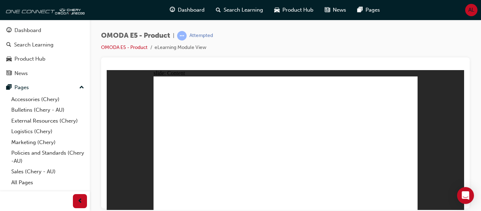
drag, startPoint x: 315, startPoint y: 116, endPoint x: 321, endPoint y: 115, distance: 6.0
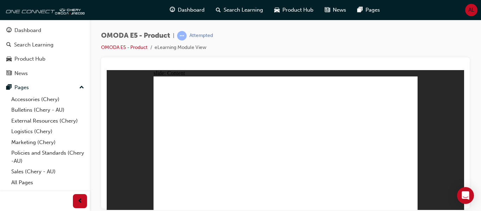
drag, startPoint x: 405, startPoint y: 204, endPoint x: 409, endPoint y: 203, distance: 4.5
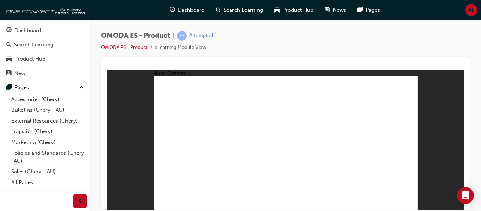
click icon
click image
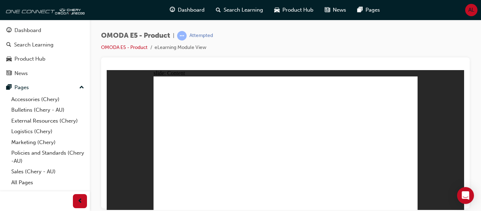
drag, startPoint x: 242, startPoint y: 102, endPoint x: 298, endPoint y: 99, distance: 56.1
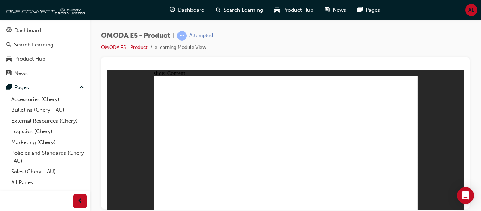
drag, startPoint x: 405, startPoint y: 203, endPoint x: 410, endPoint y: 203, distance: 4.6
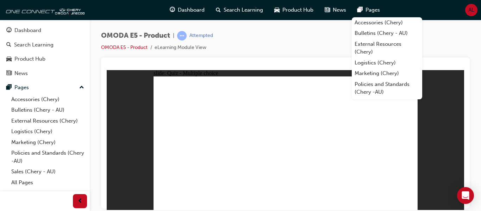
drag, startPoint x: 349, startPoint y: 150, endPoint x: 348, endPoint y: 165, distance: 14.2
radio input "true"
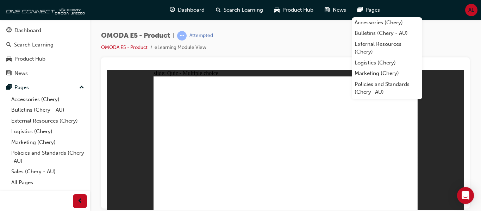
click at [329, 64] on div at bounding box center [286, 66] width 358 height 7
click at [344, 43] on div "OMODA E5 - Product | Attempted OMODA E5 - Product eLearning Module View" at bounding box center [285, 44] width 369 height 26
drag, startPoint x: 344, startPoint y: 43, endPoint x: 338, endPoint y: 39, distance: 7.0
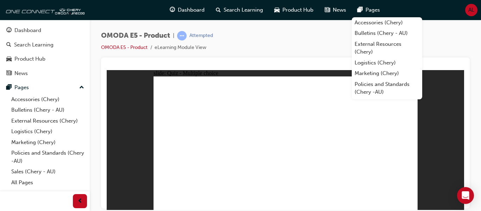
click at [338, 39] on div "OMODA E5 - Product | Attempted OMODA E5 - Product eLearning Module View" at bounding box center [285, 44] width 369 height 26
click at [385, 20] on link "Accessories (Chery)" at bounding box center [387, 22] width 70 height 11
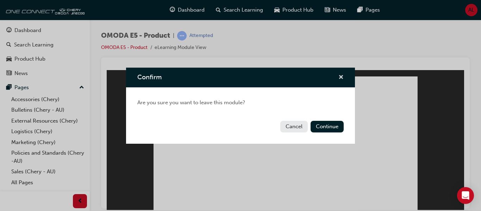
click at [342, 75] on span "cross-icon" at bounding box center [341, 78] width 5 height 6
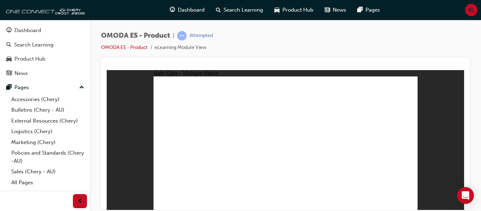
radio input "true"
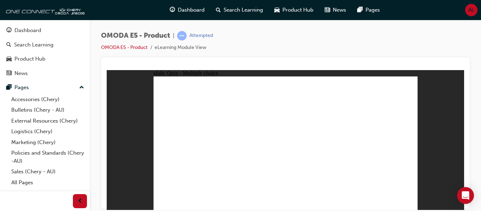
radio input "true"
